Goal: Find specific page/section: Find specific page/section

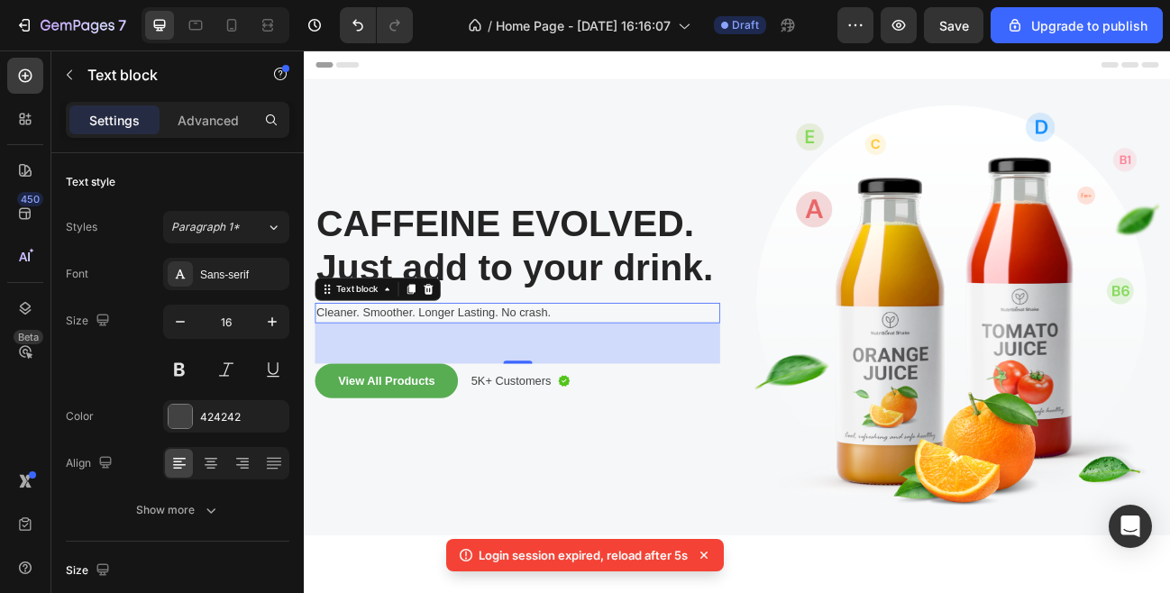
scroll to position [62, 0]
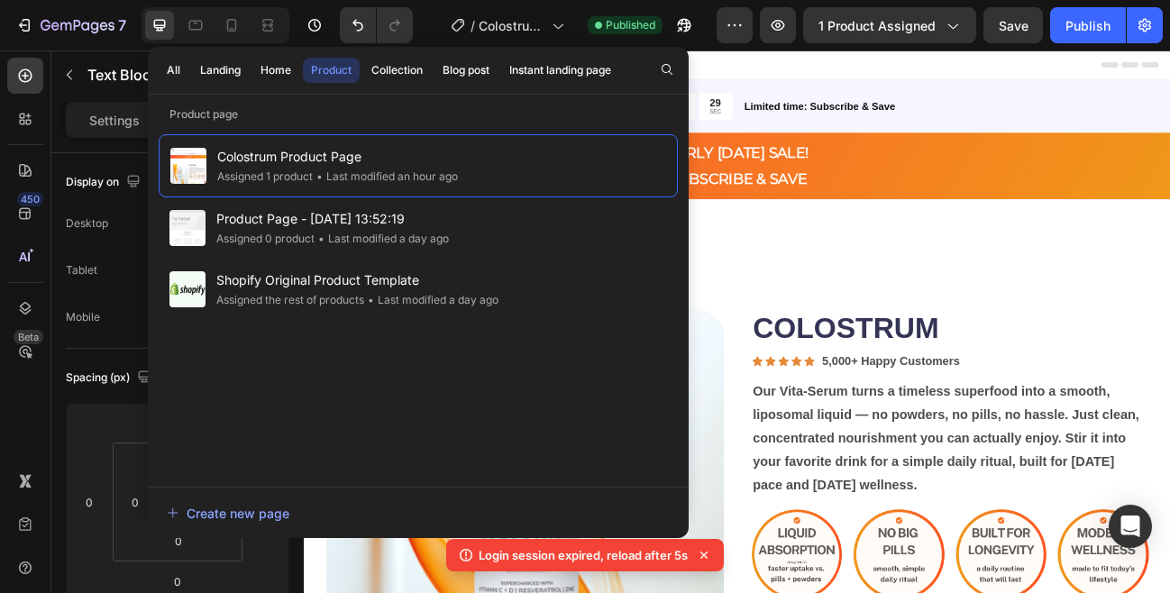
scroll to position [87, 0]
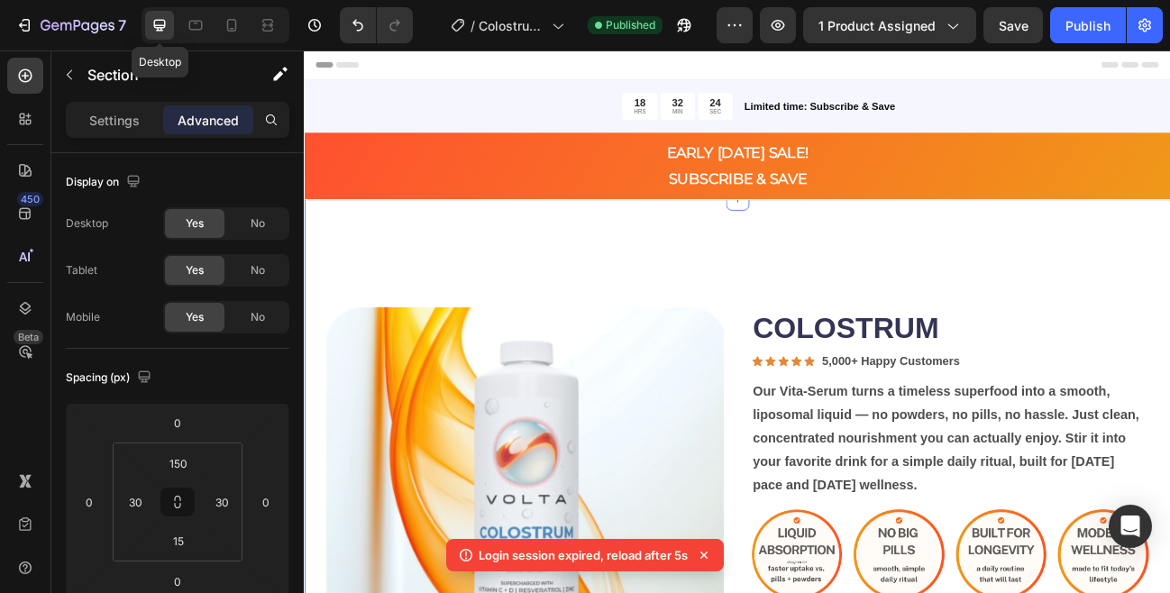
click at [158, 30] on icon at bounding box center [160, 26] width 12 height 12
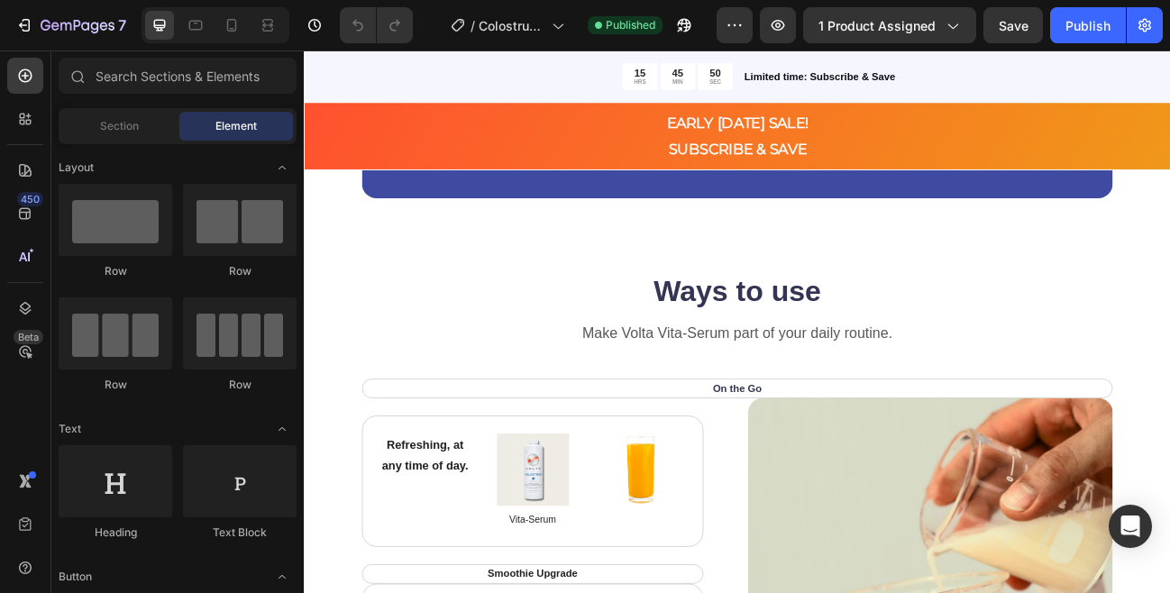
scroll to position [2405, 0]
